Goal: Check status

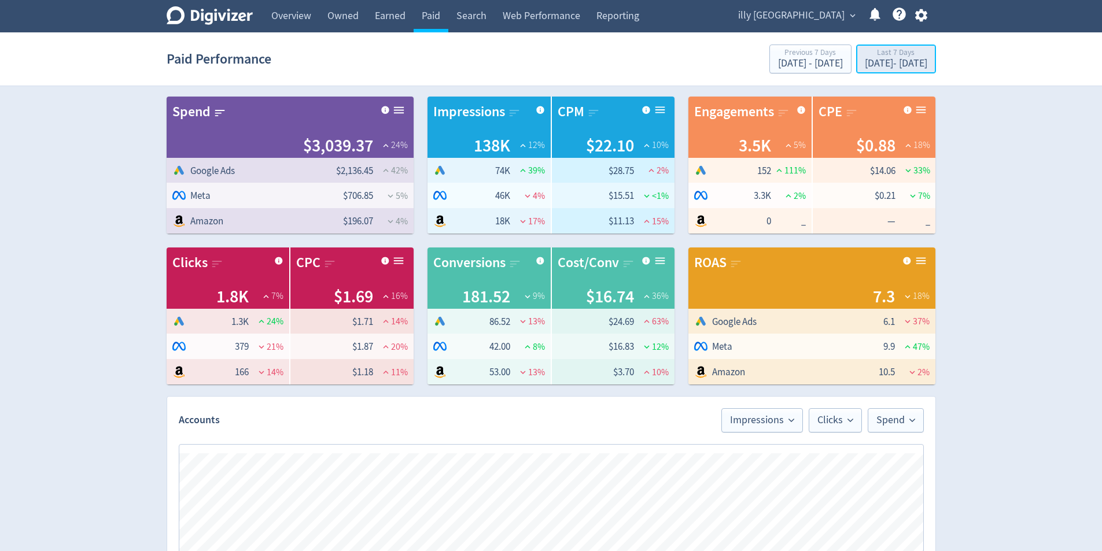
click at [901, 62] on div "[DATE] - [DATE]" at bounding box center [896, 63] width 62 height 10
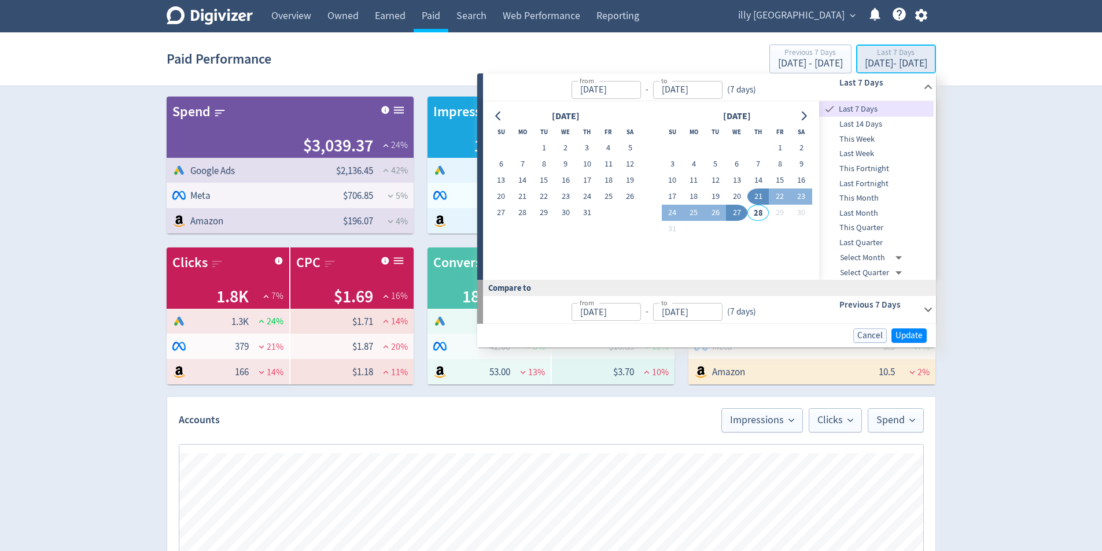
type input "[DATE]"
click at [739, 213] on button "27" at bounding box center [736, 213] width 21 height 16
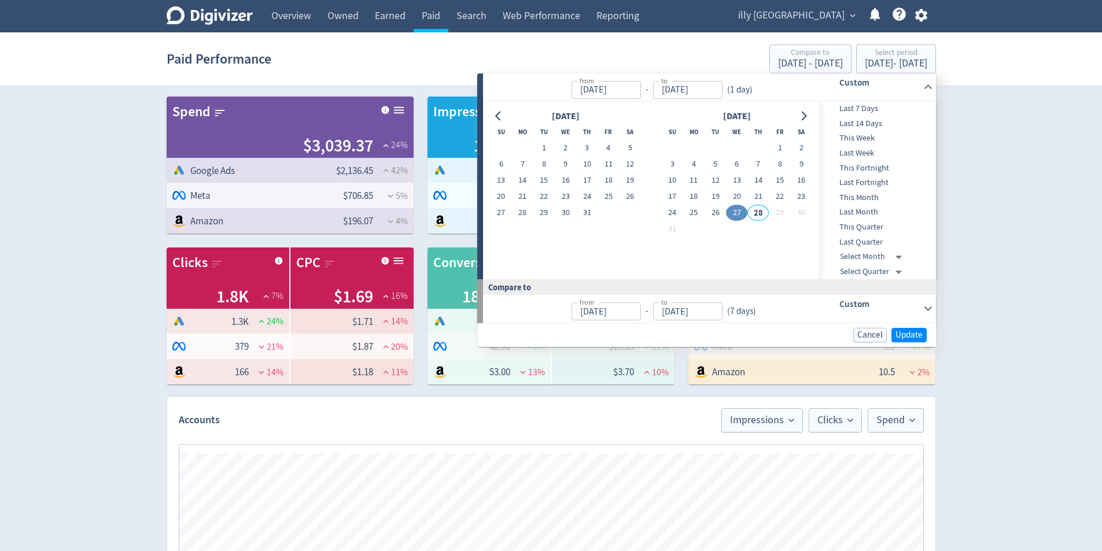
type input "[DATE]"
click at [908, 334] on span "Update" at bounding box center [909, 335] width 27 height 9
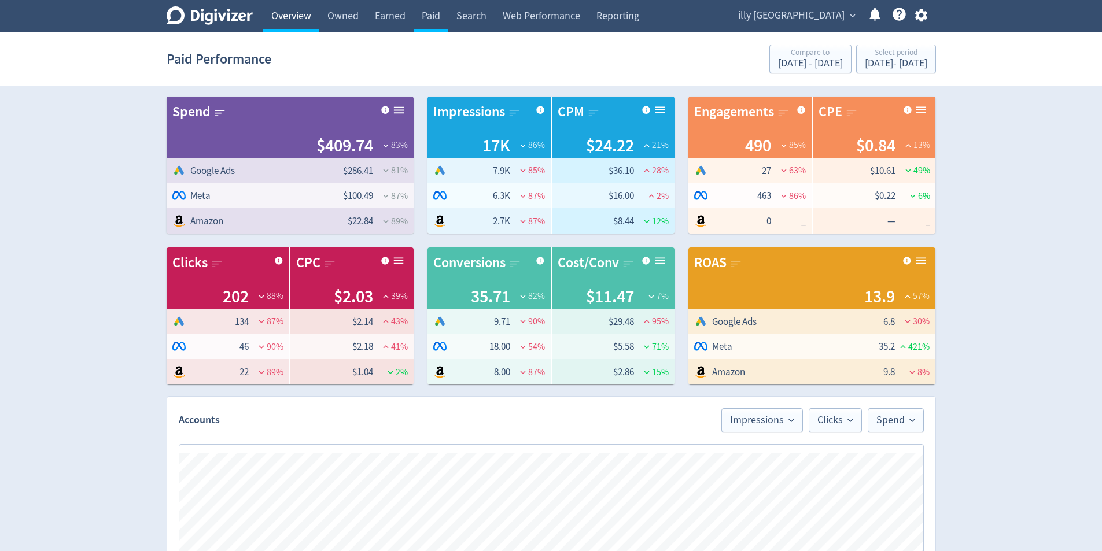
click at [302, 19] on link "Overview" at bounding box center [291, 16] width 56 height 32
